Goal: Task Accomplishment & Management: Manage account settings

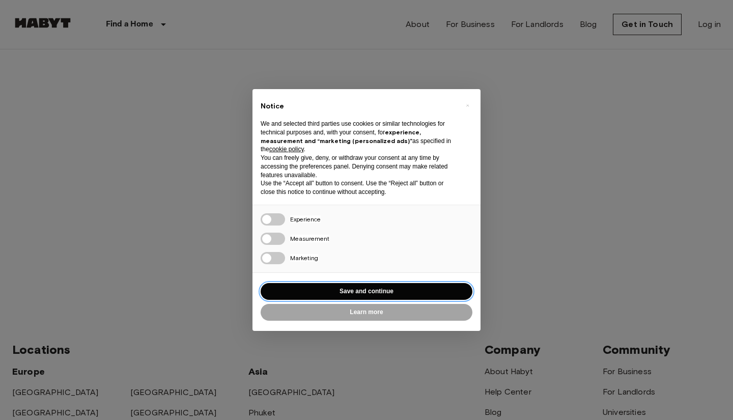
click at [337, 294] on button "Save and continue" at bounding box center [367, 291] width 212 height 17
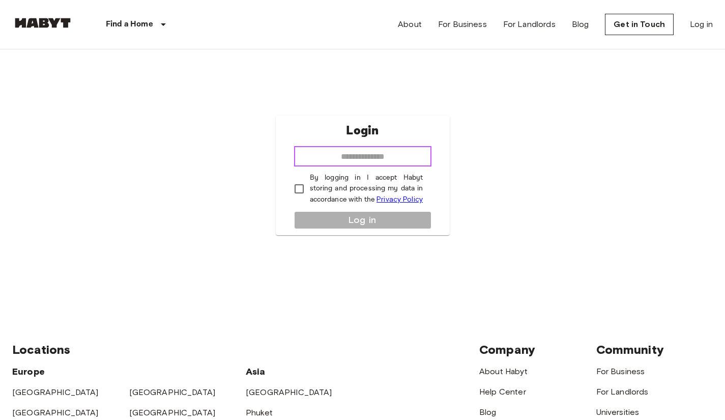
click at [344, 152] on input "email" at bounding box center [362, 156] width 137 height 20
type input "**********"
click at [308, 190] on label "By logging in I accept Habyt storing and processing my data in accordance with …" at bounding box center [356, 189] width 135 height 33
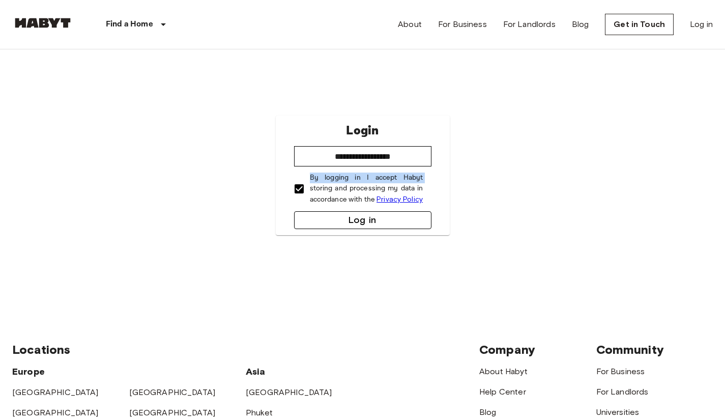
click at [324, 218] on button "Log in" at bounding box center [362, 220] width 137 height 18
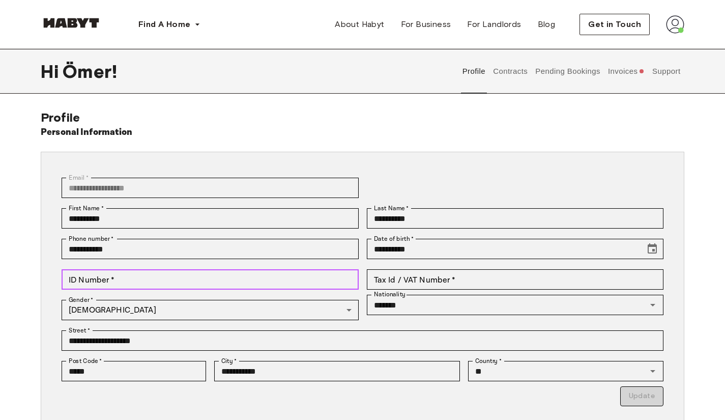
click at [148, 282] on input "ID Number   *" at bounding box center [210, 279] width 297 height 20
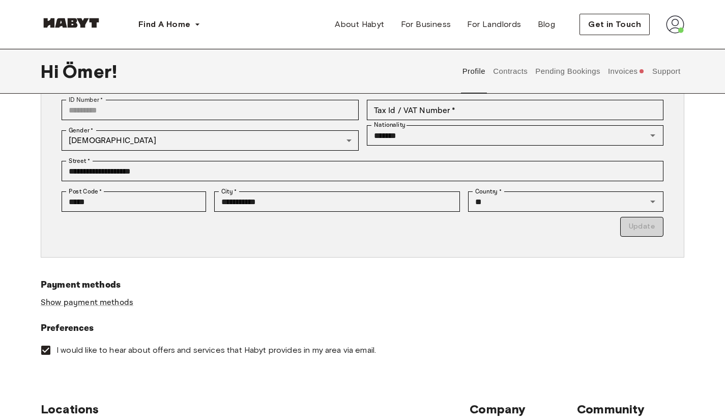
click at [502, 300] on div "Payment methods Show payment methods" at bounding box center [363, 299] width 644 height 43
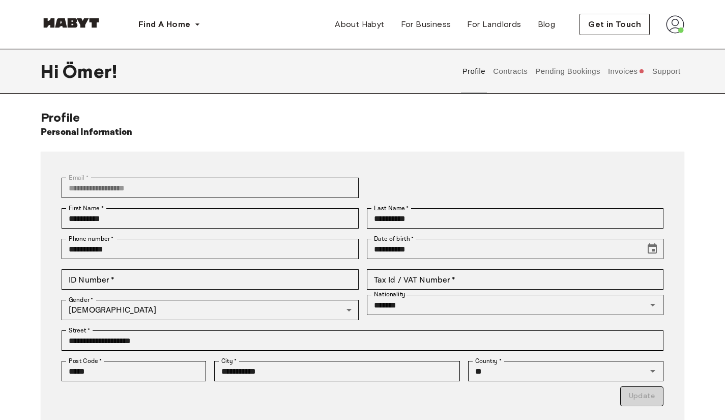
click at [617, 66] on button "Invoices" at bounding box center [626, 71] width 39 height 45
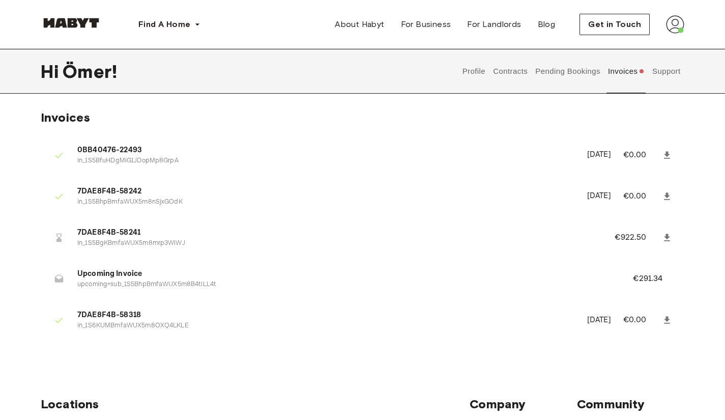
click at [676, 71] on button "Support" at bounding box center [666, 71] width 31 height 45
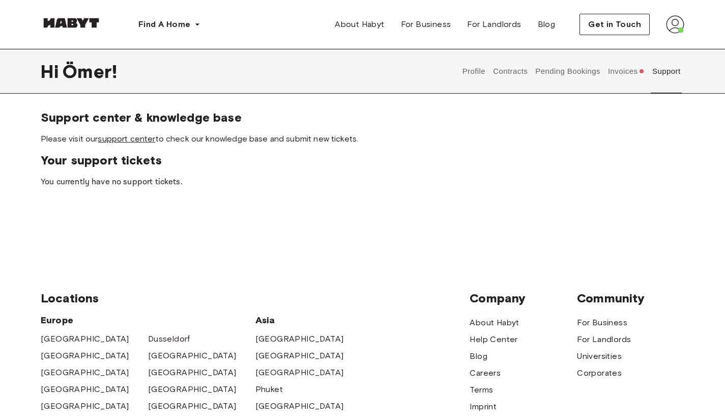
click at [142, 140] on link "support center" at bounding box center [127, 139] width 58 height 10
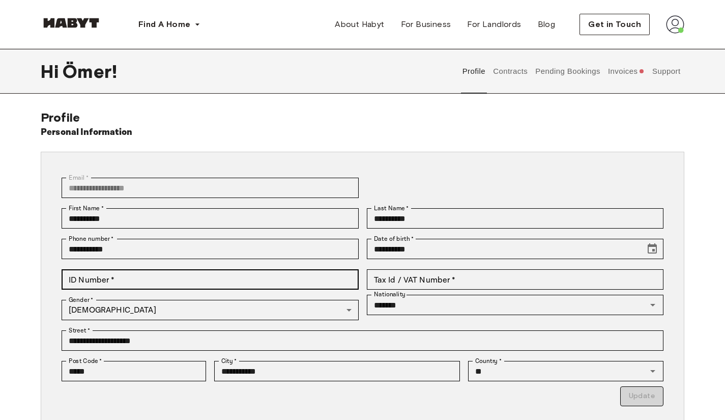
scroll to position [84, 0]
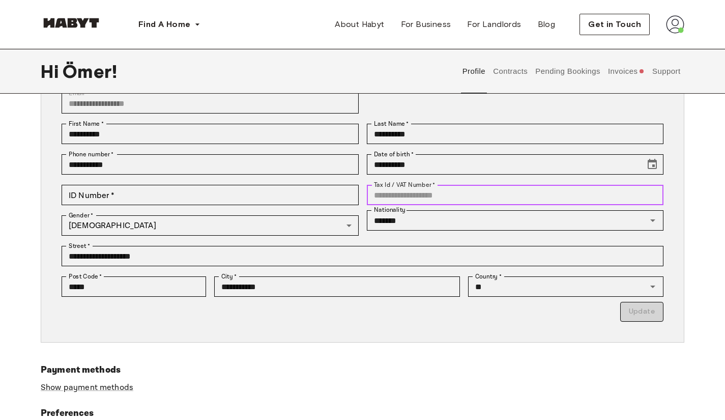
click at [371, 191] on input "Tax Id / VAT Number   *" at bounding box center [515, 195] width 297 height 20
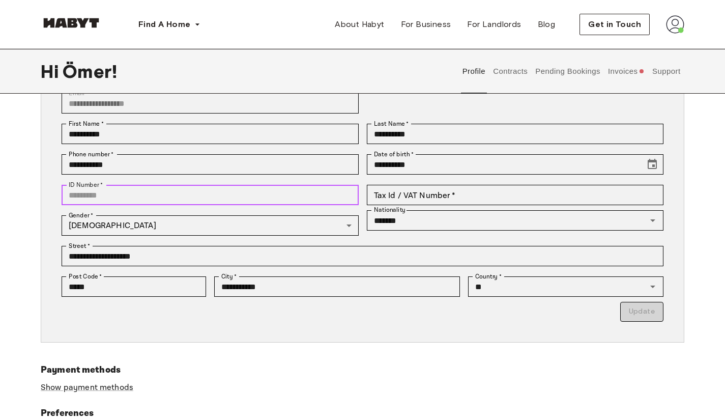
click at [261, 193] on input "ID Number   *" at bounding box center [210, 195] width 297 height 20
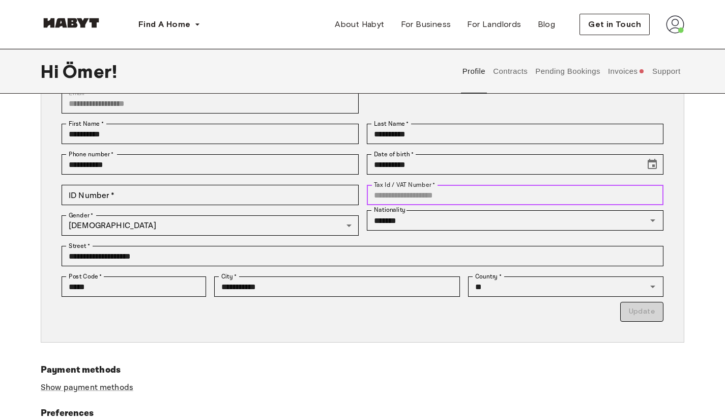
click at [389, 195] on input "Tax Id / VAT Number   *" at bounding box center [515, 195] width 297 height 20
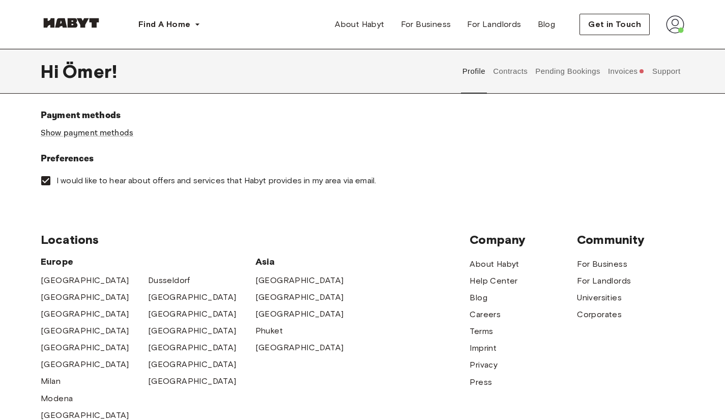
scroll to position [254, 0]
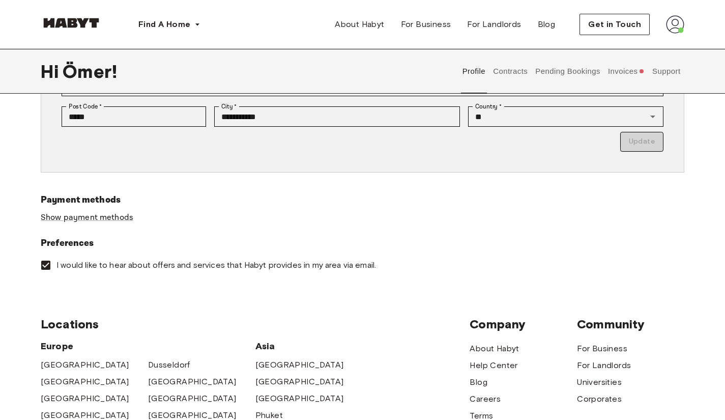
click at [201, 266] on span "I would like to hear about offers and services that Habyt provides in my area v…" at bounding box center [216, 265] width 320 height 11
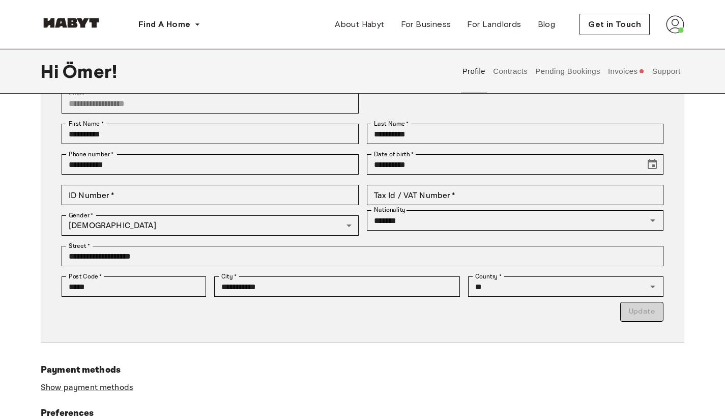
scroll to position [0, 0]
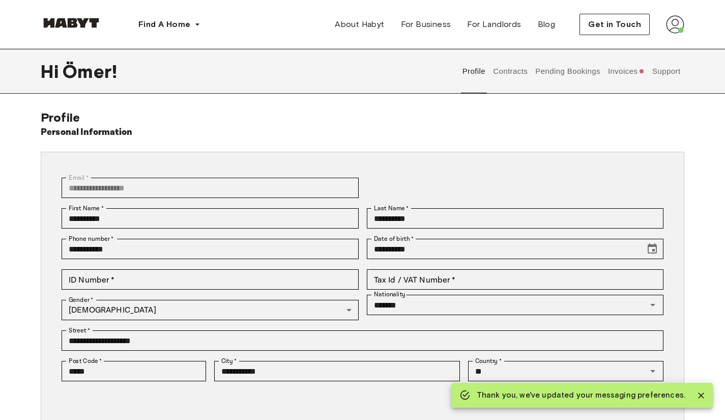
click at [503, 79] on button "Contracts" at bounding box center [510, 71] width 37 height 45
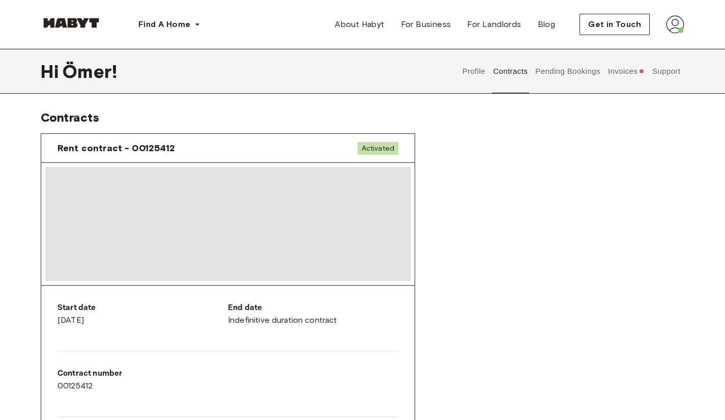
click at [559, 70] on button "Pending Bookings" at bounding box center [568, 71] width 68 height 45
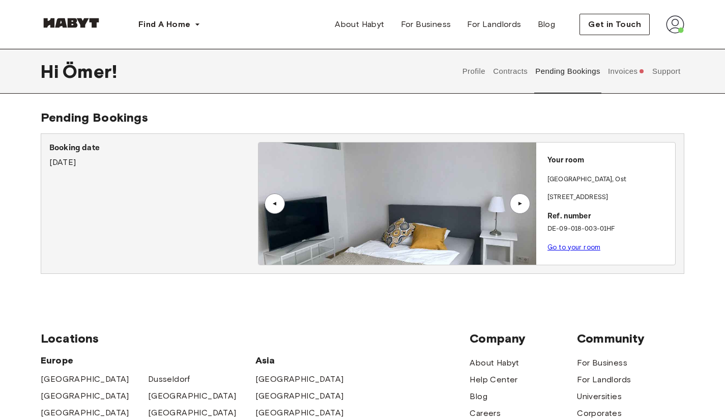
click at [510, 204] on div "▲" at bounding box center [520, 203] width 20 height 20
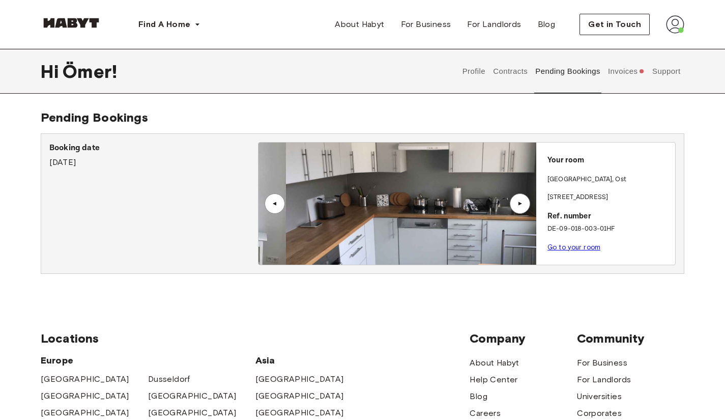
click at [510, 204] on div "▲" at bounding box center [520, 203] width 20 height 20
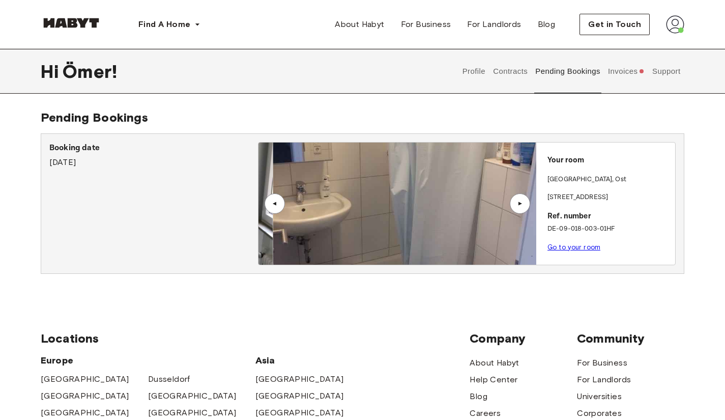
click at [508, 203] on img at bounding box center [412, 203] width 278 height 122
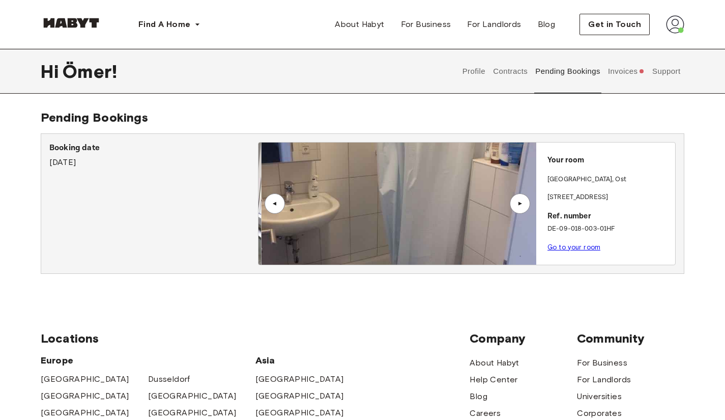
click at [510, 203] on div "▲ ▲" at bounding box center [398, 203] width 278 height 122
click at [524, 203] on div "▲" at bounding box center [520, 204] width 10 height 6
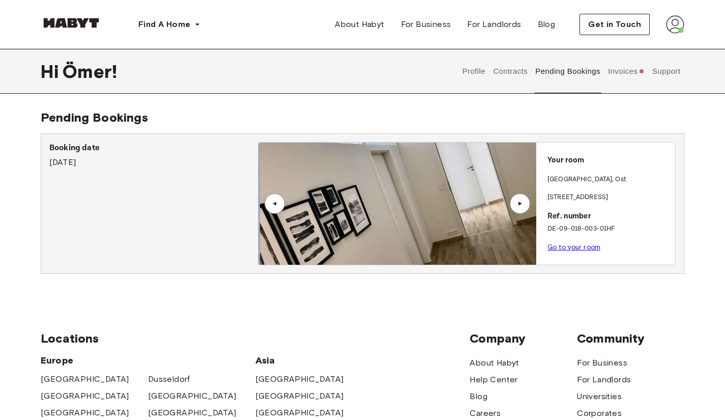
click at [524, 203] on div "▲" at bounding box center [520, 204] width 10 height 6
